Goal: Information Seeking & Learning: Check status

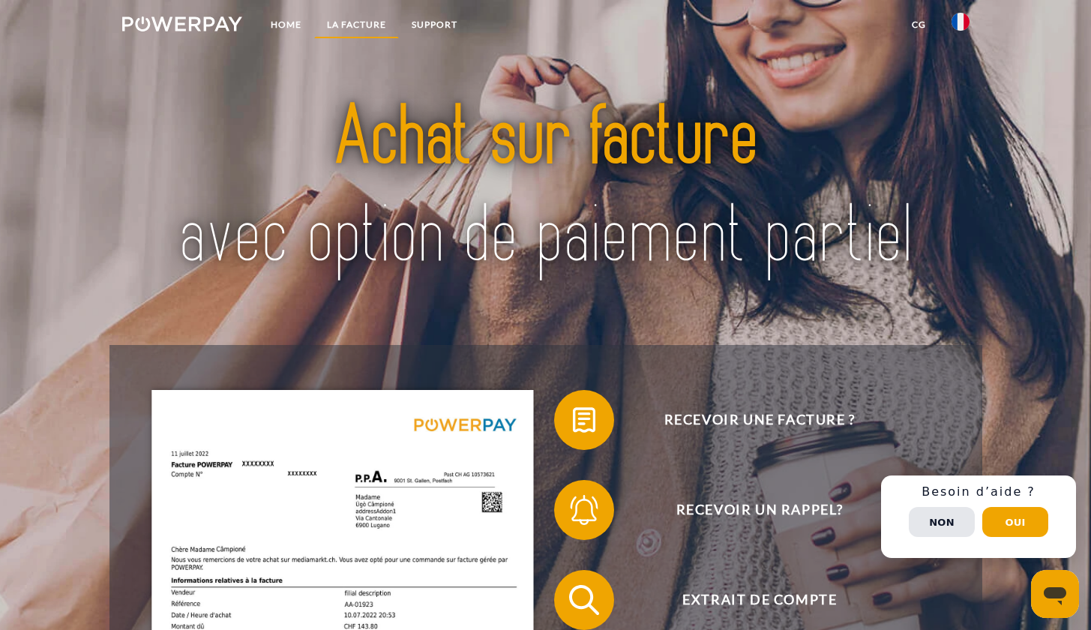
click at [376, 22] on link "LA FACTURE" at bounding box center [356, 24] width 85 height 27
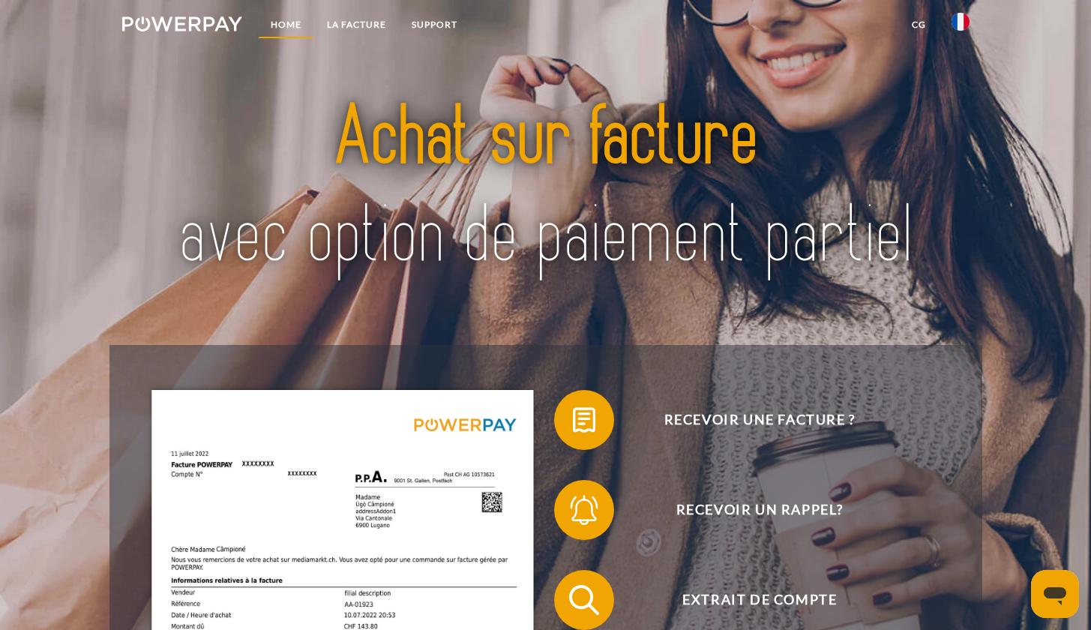
click at [286, 23] on link "Home" at bounding box center [286, 24] width 56 height 27
click at [295, 30] on link "Home" at bounding box center [286, 24] width 56 height 27
click at [220, 22] on img at bounding box center [182, 23] width 121 height 15
click at [448, 32] on link "Support" at bounding box center [434, 24] width 71 height 27
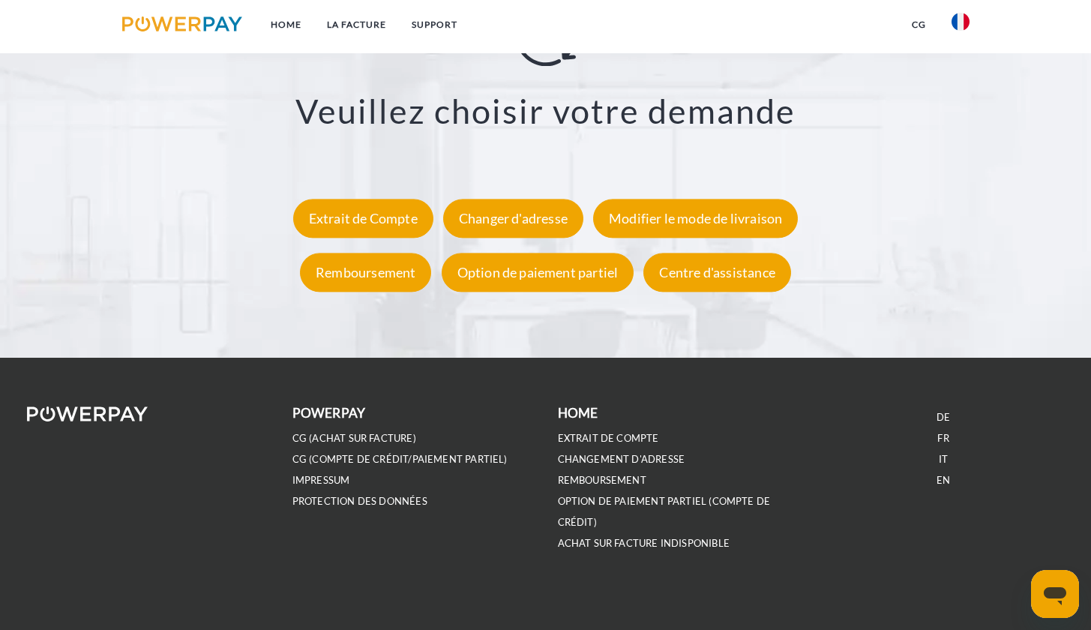
scroll to position [2781, 0]
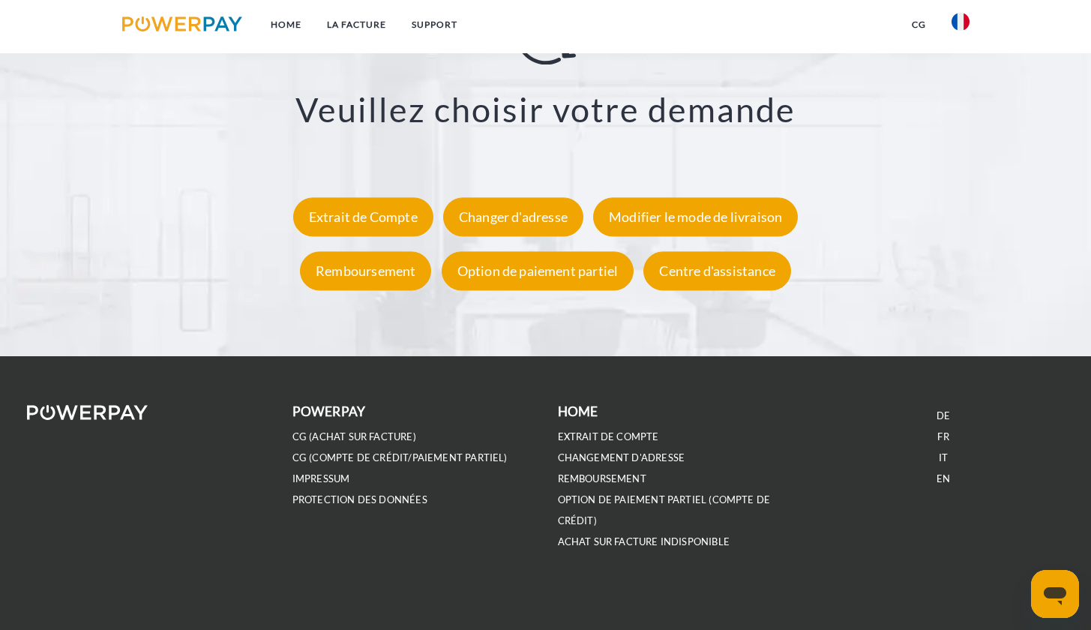
click at [373, 241] on div "Veuillez choisir votre demande Extrait de Compte Changer d'adresse Modifier le …" at bounding box center [545, 151] width 945 height 293
click at [370, 203] on div "Extrait de Compte" at bounding box center [363, 217] width 140 height 39
